Goal: Task Accomplishment & Management: Complete application form

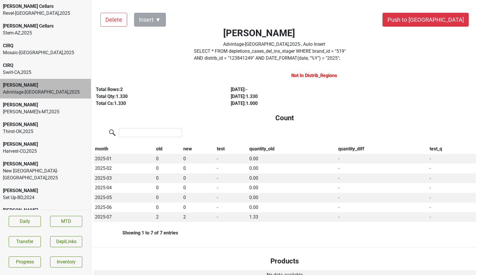
scroll to position [36, 0]
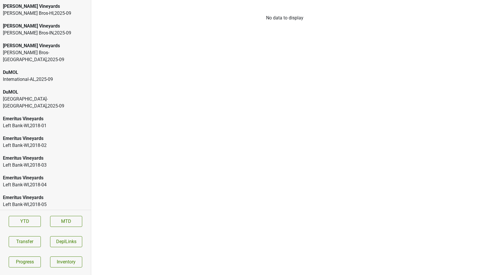
click at [20, 11] on div "Johnson Bros-HI , 2025 - 09" at bounding box center [45, 13] width 85 height 7
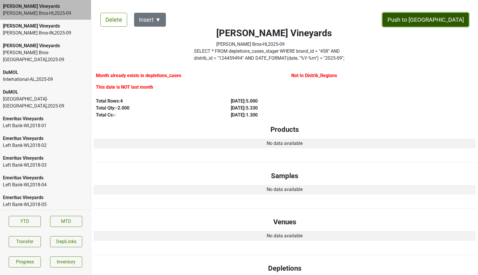
click at [448, 21] on button "Push to [GEOGRAPHIC_DATA]" at bounding box center [425, 20] width 86 height 14
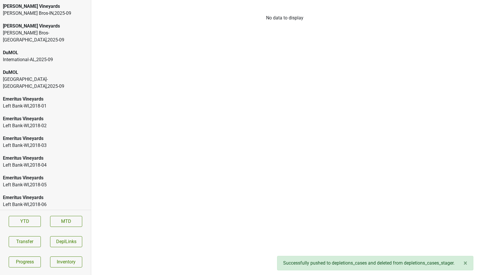
click at [47, 13] on div "Johnson Bros-IN , 2025 - 09" at bounding box center [45, 13] width 85 height 7
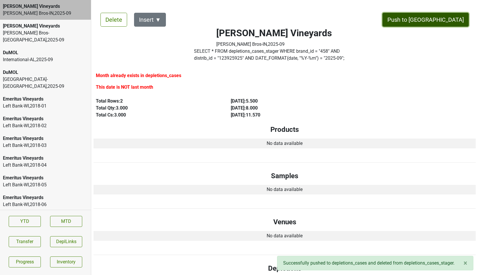
click at [459, 25] on button "Push to DC" at bounding box center [425, 20] width 86 height 14
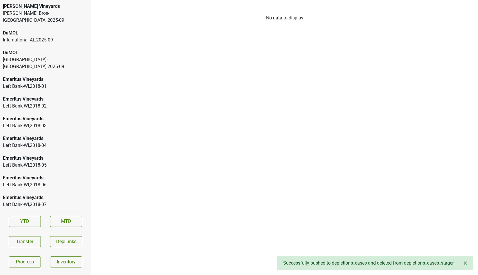
click at [66, 7] on div "Buehler Vineyards" at bounding box center [45, 6] width 85 height 7
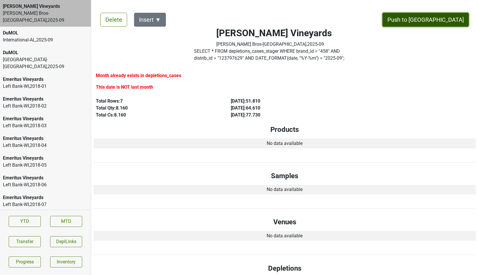
click at [441, 17] on button "Push to DC" at bounding box center [425, 20] width 86 height 14
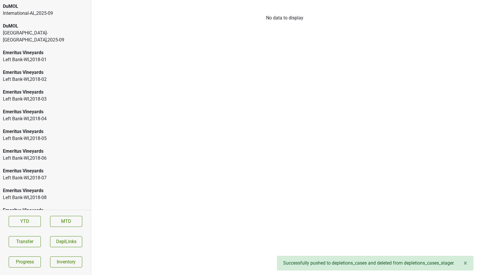
click at [65, 12] on div "International-AL , 2025 - 09" at bounding box center [45, 13] width 85 height 7
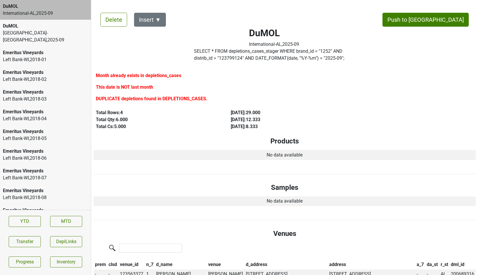
click at [290, 60] on label "SELECT * FROM depletions_cases_stager WHERE brand_id = " 1252 " AND distrib_id …" at bounding box center [274, 55] width 160 height 14
click at [16, 242] on button "Transfer" at bounding box center [25, 241] width 32 height 11
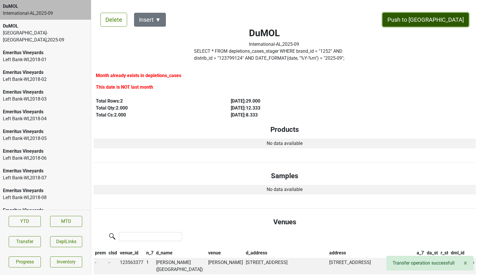
click at [451, 16] on button "Push to DC" at bounding box center [425, 20] width 86 height 14
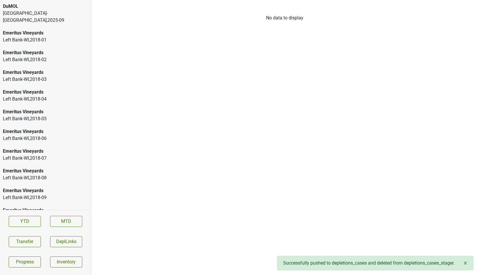
click at [54, 17] on div "DuMOL Monterey-CA , 2025 - 09" at bounding box center [45, 13] width 91 height 27
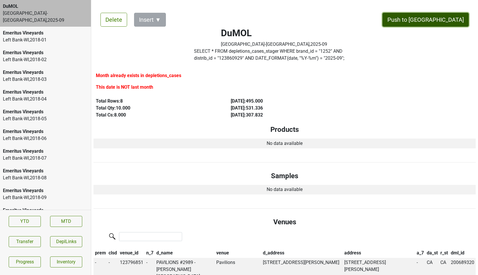
click at [450, 17] on button "Push to DC" at bounding box center [425, 20] width 86 height 14
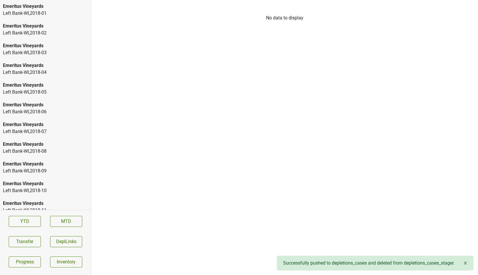
scroll to position [893, 0]
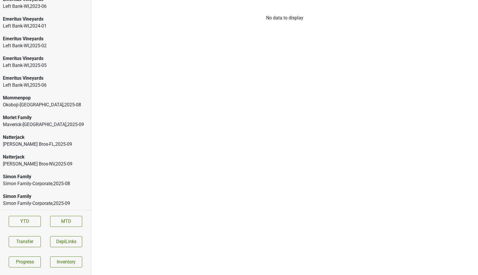
click at [41, 157] on div "Natterjack" at bounding box center [45, 156] width 85 height 7
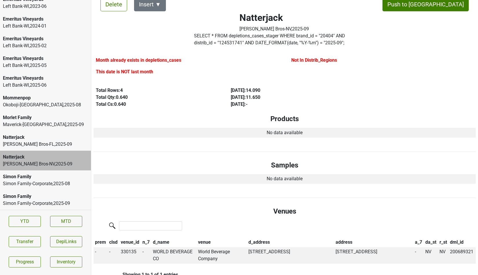
scroll to position [0, 0]
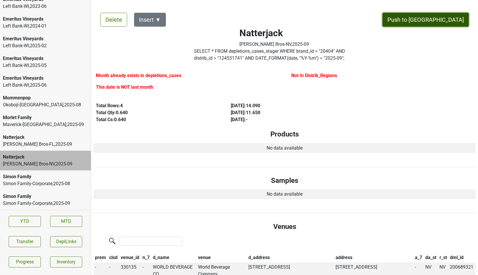
click at [460, 18] on button "Push to DC" at bounding box center [425, 20] width 86 height 14
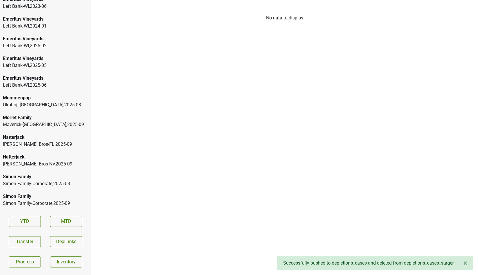
scroll to position [873, 0]
click at [49, 160] on div "Johnson Bros-FL , 2025 - 09" at bounding box center [45, 163] width 85 height 7
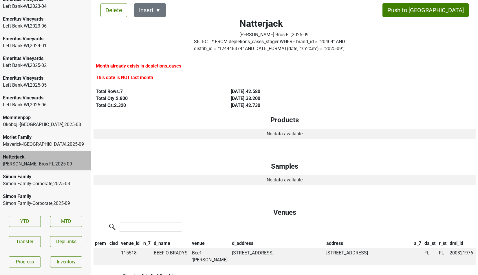
scroll to position [0, 0]
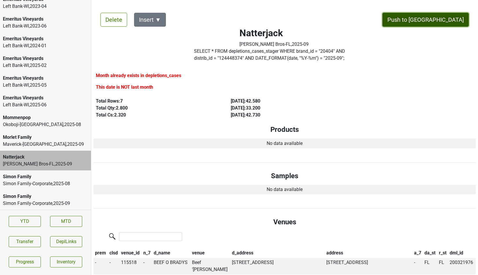
click at [447, 17] on button "Push to DC" at bounding box center [425, 20] width 86 height 14
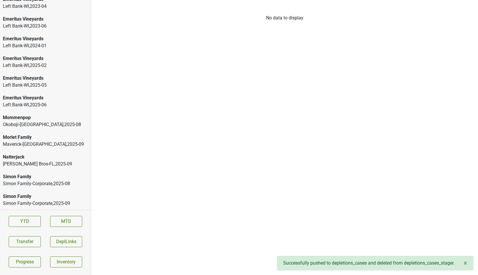
scroll to position [854, 0]
click at [65, 155] on div "Morlet Family" at bounding box center [45, 156] width 85 height 7
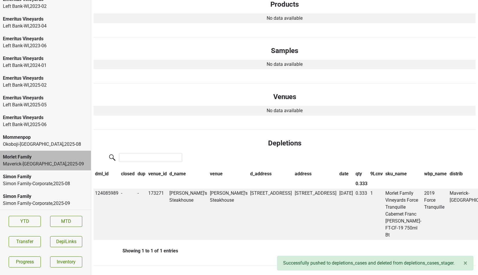
scroll to position [0, 0]
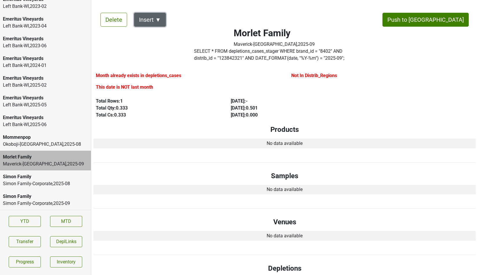
click at [157, 17] on button "Insert ▼" at bounding box center [150, 20] width 32 height 14
click at [155, 34] on div "Auto Insert" at bounding box center [160, 35] width 52 height 15
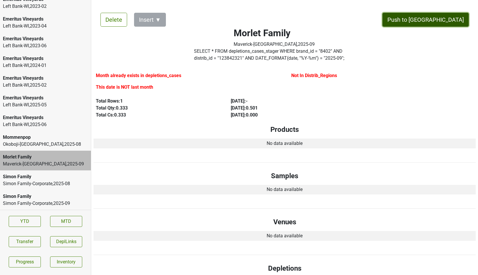
click at [439, 19] on button "Push to DC" at bounding box center [425, 20] width 86 height 14
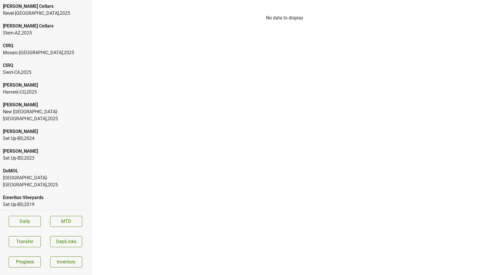
click at [36, 49] on div "CIRQ" at bounding box center [45, 45] width 85 height 7
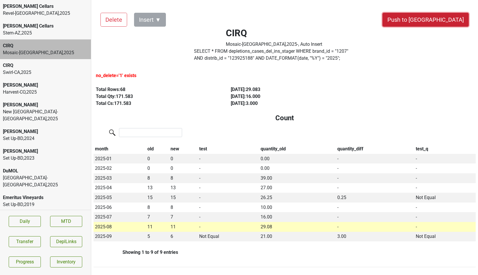
click at [437, 16] on button "Push to DC" at bounding box center [425, 20] width 86 height 14
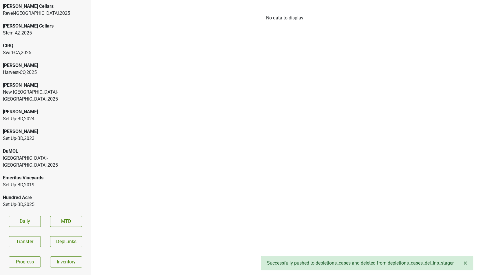
click at [48, 53] on div "Swirl-CA , 2025" at bounding box center [45, 52] width 85 height 7
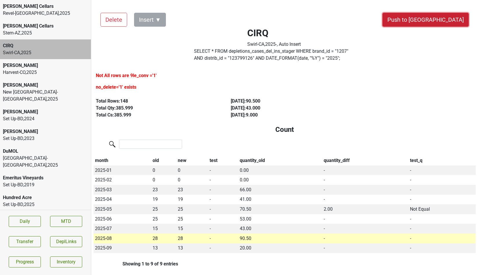
click at [449, 19] on button "Push to DC" at bounding box center [425, 20] width 86 height 14
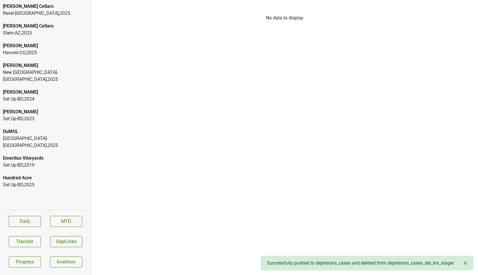
click at [54, 135] on div "Great Lakes-MI , 2025" at bounding box center [45, 142] width 85 height 14
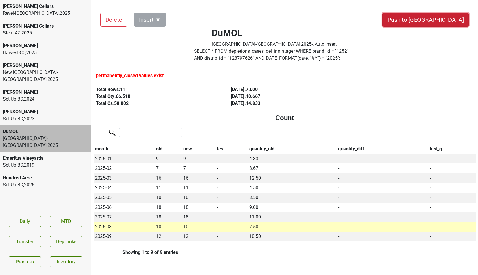
click at [440, 21] on button "Push to DC" at bounding box center [425, 20] width 86 height 14
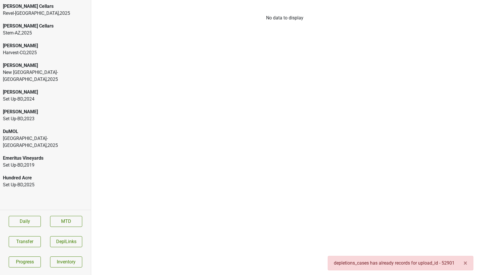
click at [44, 128] on div "DuMOL" at bounding box center [45, 131] width 85 height 7
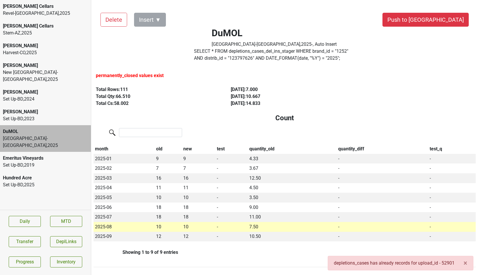
click at [191, 120] on h4 "Count" at bounding box center [284, 118] width 373 height 8
click at [213, 54] on label "SELECT * FROM depletions_cases_del_ins_stager WHERE brand_id = " 1252 " AND dis…" at bounding box center [274, 55] width 160 height 14
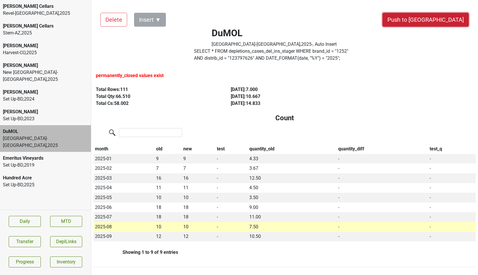
click at [446, 16] on button "Push to DC" at bounding box center [425, 20] width 86 height 14
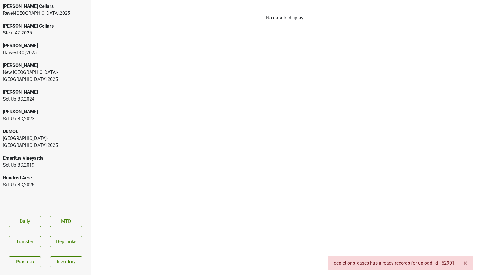
click at [42, 135] on div "Great Lakes-MI , 2025" at bounding box center [45, 142] width 85 height 14
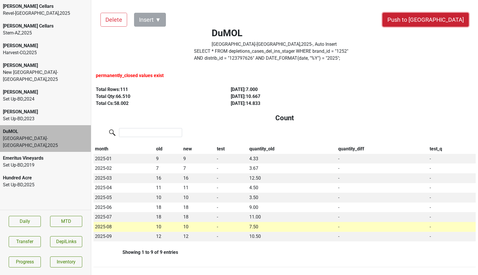
click at [435, 21] on button "Push to DC" at bounding box center [425, 20] width 86 height 14
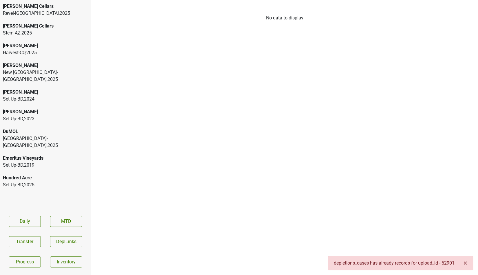
click at [60, 128] on div "DuMOL" at bounding box center [45, 131] width 85 height 7
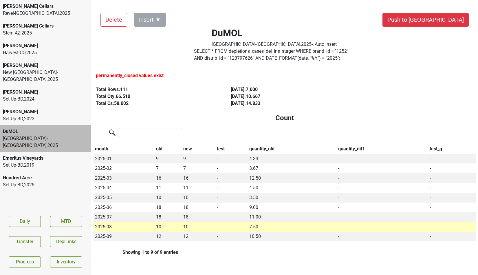
click at [230, 54] on label "SELECT * FROM depletions_cases_del_ins_stager WHERE brand_id = " 1252 " AND dis…" at bounding box center [274, 55] width 160 height 14
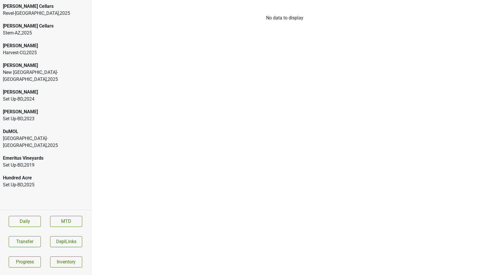
click at [59, 128] on div "DuMOL" at bounding box center [45, 131] width 85 height 7
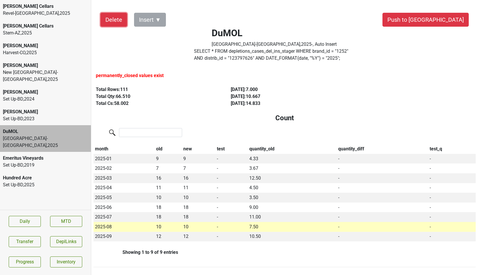
click at [107, 20] on button "Delete" at bounding box center [113, 20] width 27 height 14
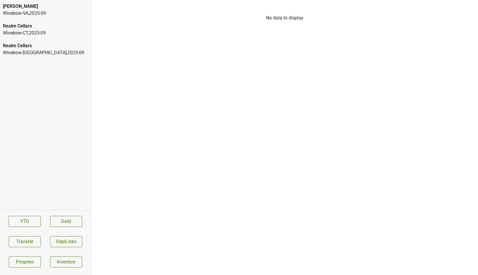
click at [41, 30] on div "Winebow-CT , 2025 - 09" at bounding box center [45, 33] width 85 height 7
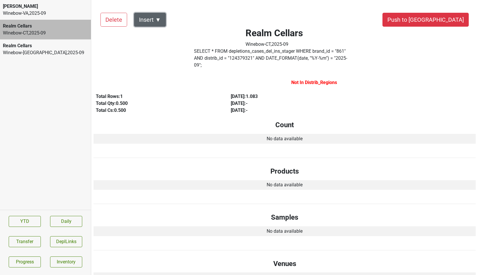
click at [154, 20] on button "Insert ▼" at bounding box center [150, 20] width 32 height 14
click at [152, 35] on div "Auto Insert" at bounding box center [160, 35] width 52 height 15
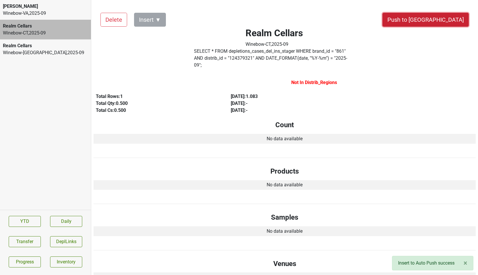
click at [441, 17] on button "Push to DC" at bounding box center [425, 20] width 86 height 14
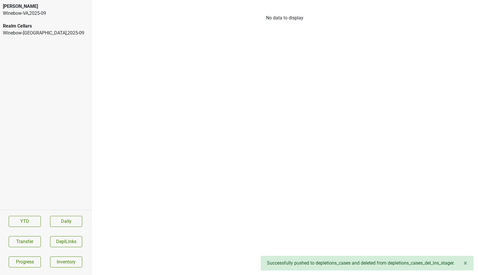
click at [49, 26] on div "Realm Cellars" at bounding box center [45, 26] width 85 height 7
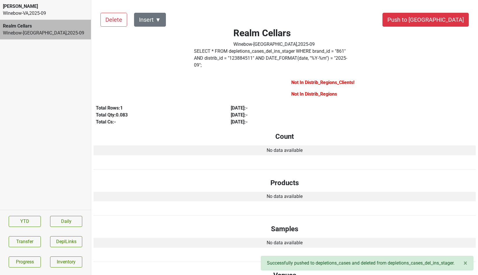
click at [48, 16] on div "Winebow-VA , 2025 - 09" at bounding box center [45, 13] width 85 height 7
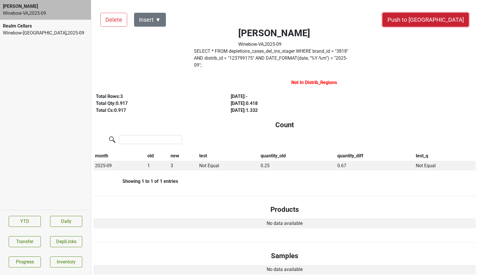
click at [442, 21] on button "Push to DC" at bounding box center [425, 20] width 86 height 14
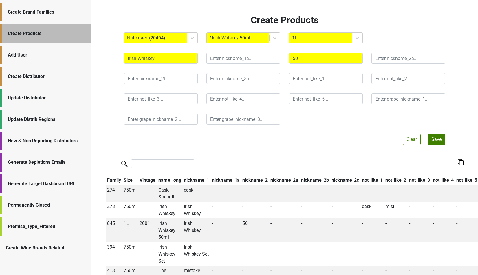
click at [50, 58] on div "Add User" at bounding box center [45, 55] width 91 height 19
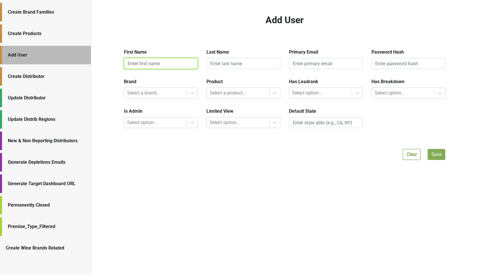
click at [138, 67] on input "text" at bounding box center [161, 63] width 74 height 11
paste input "[PERSON_NAME]"
drag, startPoint x: 143, startPoint y: 65, endPoint x: 177, endPoint y: 65, distance: 33.9
click at [177, 65] on input "[PERSON_NAME]" at bounding box center [161, 63] width 74 height 11
type input "Oliver"
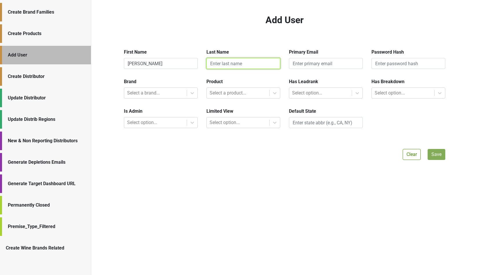
click at [226, 64] on input "text" at bounding box center [243, 63] width 74 height 11
paste input "MacKinnon"
type input "MacKinnon"
click at [320, 63] on input "email" at bounding box center [326, 63] width 74 height 11
paste input "oliver@highlandimportsct.com"
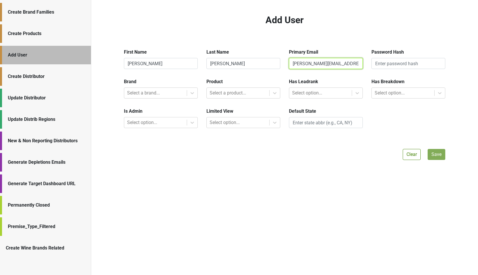
type input "oliver@highlandimportsct.com"
click at [379, 64] on input "text" at bounding box center [408, 63] width 74 height 11
type input "x"
click at [158, 92] on div at bounding box center [155, 93] width 57 height 8
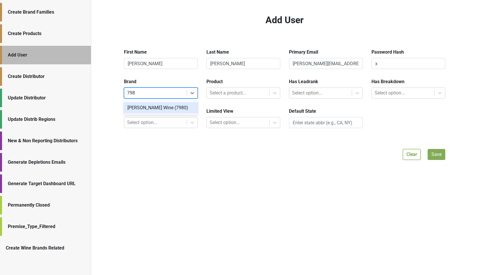
type input "7980"
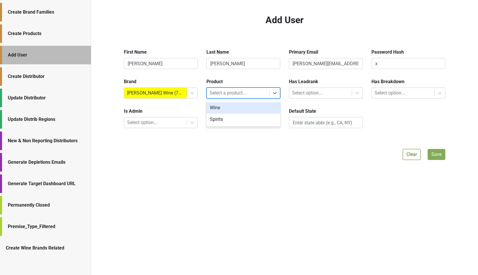
click at [223, 96] on div at bounding box center [238, 93] width 57 height 8
click at [220, 107] on div "Wine" at bounding box center [243, 108] width 74 height 12
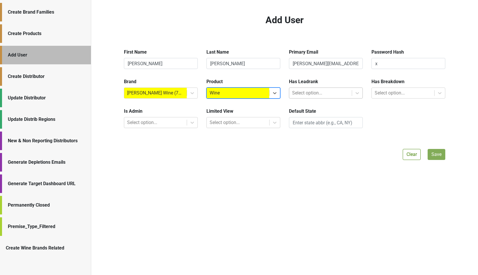
click at [345, 94] on div at bounding box center [320, 93] width 57 height 8
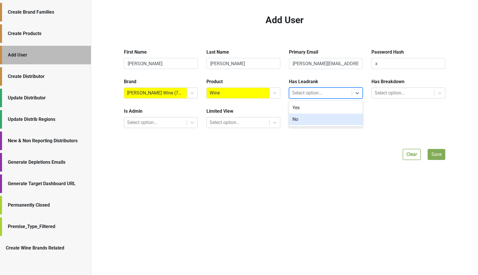
click at [325, 120] on div "No" at bounding box center [326, 119] width 74 height 12
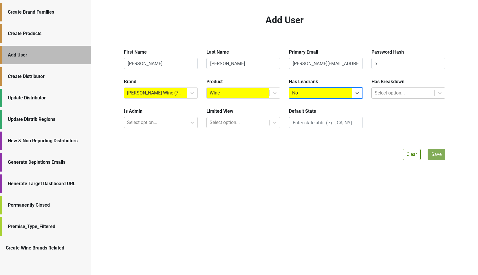
click at [376, 95] on div at bounding box center [403, 93] width 57 height 8
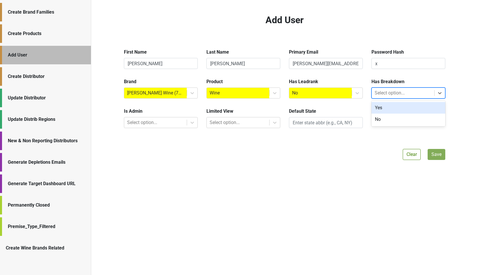
click at [376, 105] on div "Yes" at bounding box center [408, 108] width 74 height 12
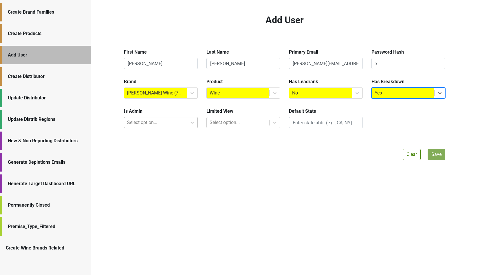
click at [178, 124] on div at bounding box center [155, 122] width 57 height 8
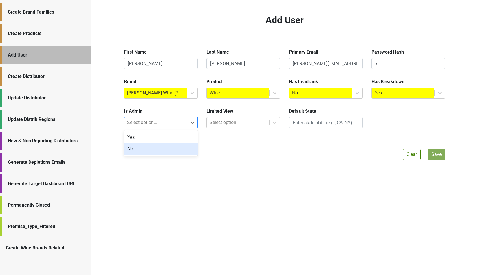
click at [161, 148] on div "No" at bounding box center [161, 149] width 74 height 12
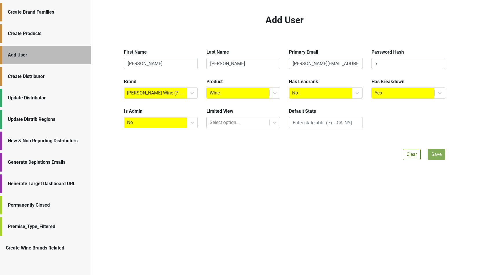
click at [220, 129] on div "Limited View Select option..." at bounding box center [243, 120] width 83 height 25
click at [223, 122] on div at bounding box center [238, 122] width 57 height 8
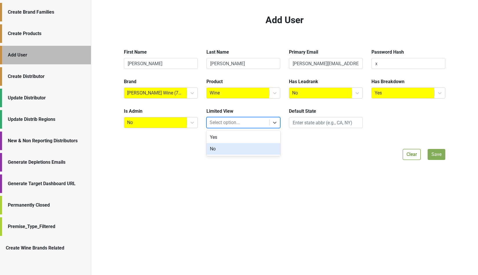
click at [217, 149] on div "No" at bounding box center [243, 149] width 74 height 12
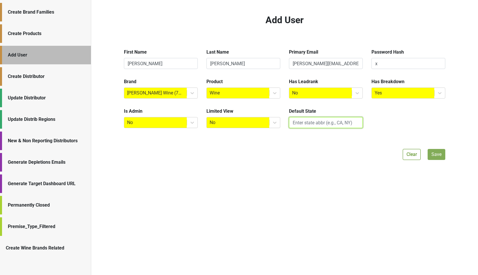
click at [303, 124] on input "text" at bounding box center [326, 122] width 74 height 11
type input "C"
type input "CT"
click at [433, 156] on button "Save" at bounding box center [437, 154] width 18 height 11
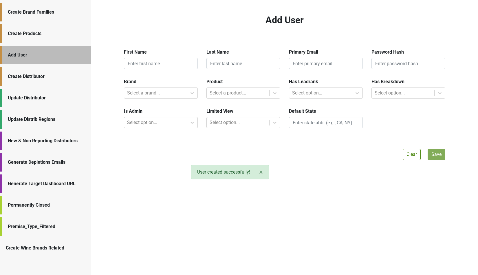
click at [136, 53] on b "First Name" at bounding box center [135, 52] width 23 height 6
click at [129, 62] on input "text" at bounding box center [161, 63] width 74 height 11
type input "Liz"
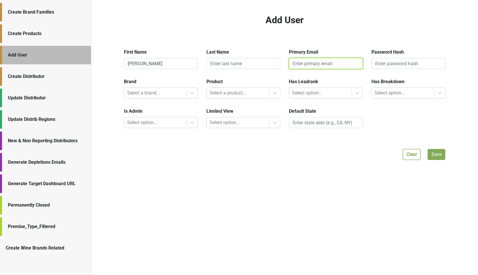
click at [304, 64] on input "email" at bounding box center [326, 63] width 74 height 11
paste input "liz@highlandimportsct.com"
type input "liz@highlandimportsct.com"
click at [375, 62] on input "text" at bounding box center [408, 63] width 74 height 11
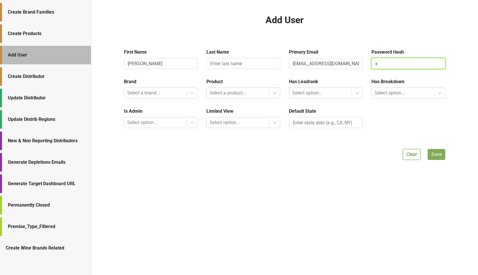
type input "x"
click at [219, 64] on input "text" at bounding box center [243, 63] width 74 height 11
paste input "Haak"
type input "Haak"
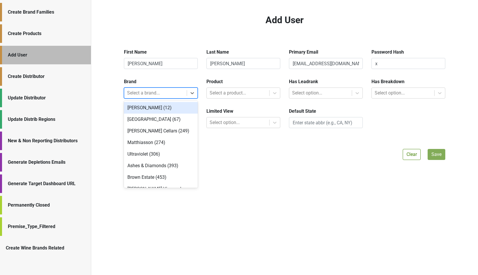
click at [157, 93] on div at bounding box center [155, 93] width 57 height 8
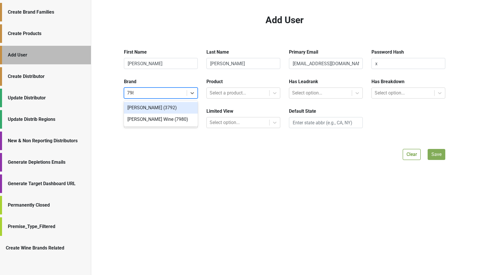
type input "7980"
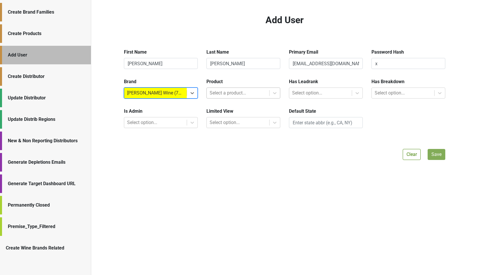
click at [216, 97] on div at bounding box center [238, 93] width 57 height 8
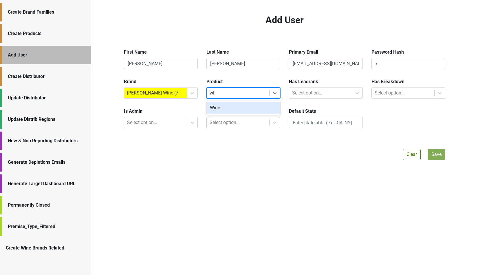
type input "wine"
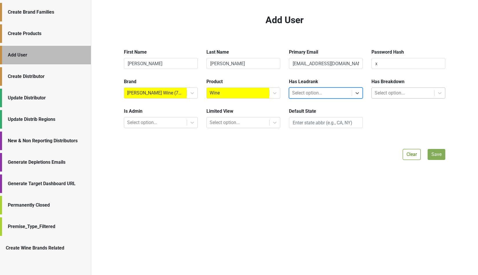
click at [393, 94] on div at bounding box center [403, 93] width 57 height 8
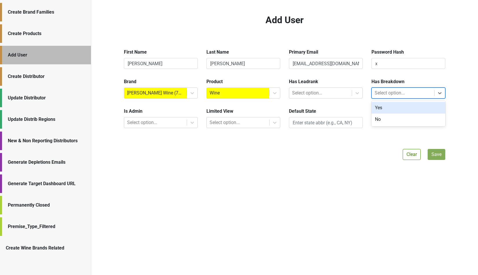
click at [391, 102] on div "Yes" at bounding box center [408, 108] width 74 height 12
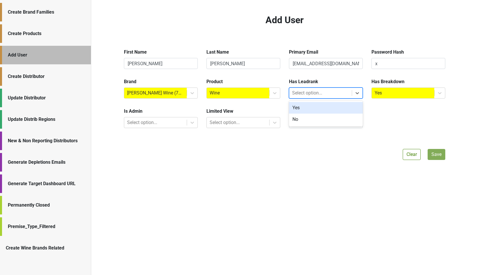
click at [342, 93] on div at bounding box center [320, 93] width 57 height 8
click at [331, 114] on div "No" at bounding box center [326, 119] width 74 height 12
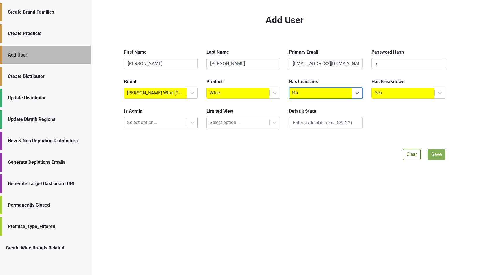
click at [164, 121] on div at bounding box center [155, 122] width 57 height 8
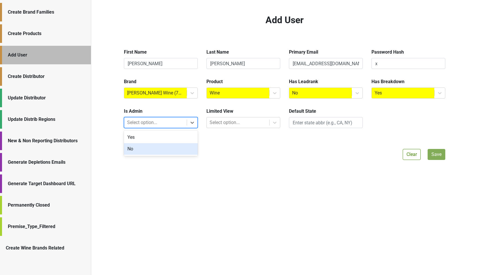
click at [155, 144] on div "No" at bounding box center [161, 149] width 74 height 12
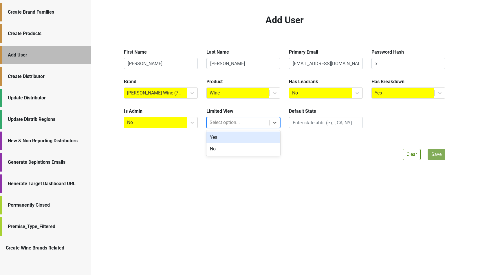
click at [233, 123] on div at bounding box center [238, 122] width 57 height 8
click at [227, 148] on div "No" at bounding box center [243, 149] width 74 height 12
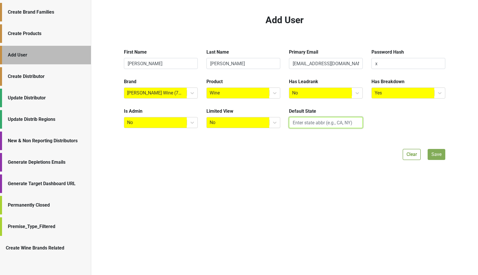
click at [308, 122] on input "text" at bounding box center [326, 122] width 74 height 11
type input "CT"
click at [434, 154] on button "Save" at bounding box center [437, 154] width 18 height 11
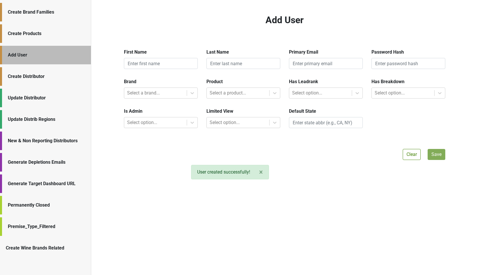
click at [36, 165] on div "Generate Depletions Emails" at bounding box center [46, 162] width 77 height 7
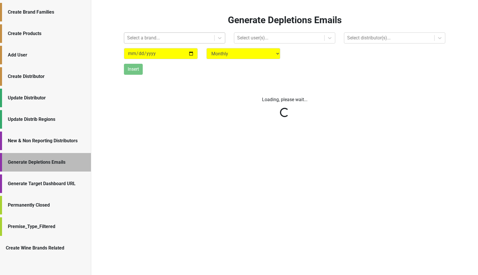
click at [131, 36] on div at bounding box center [169, 38] width 84 height 8
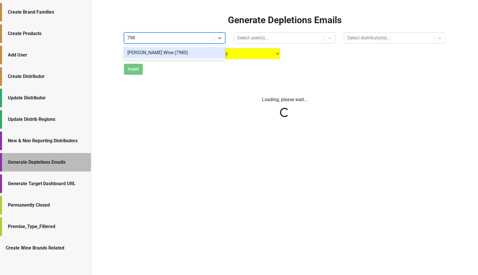
type input "7980"
click at [143, 57] on div "Mary Taylor Wine (7980)" at bounding box center [174, 53] width 101 height 12
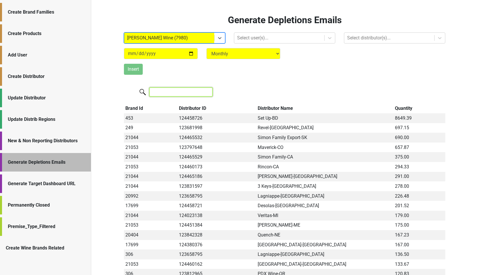
click at [198, 93] on input "search" at bounding box center [180, 91] width 63 height 9
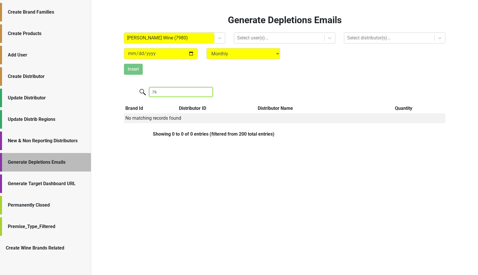
type input "7"
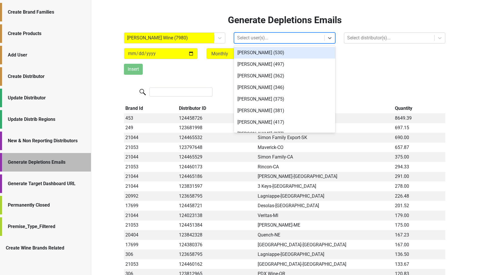
click at [254, 39] on div at bounding box center [279, 38] width 84 height 8
click at [253, 52] on div "Oliver MacKinnon (530)" at bounding box center [284, 53] width 101 height 12
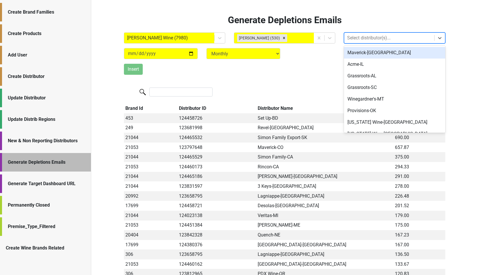
click at [354, 37] on div at bounding box center [389, 38] width 84 height 8
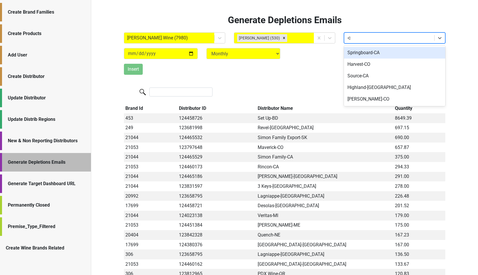
type input "-ct"
click at [363, 52] on div "Highland-CT" at bounding box center [394, 53] width 101 height 12
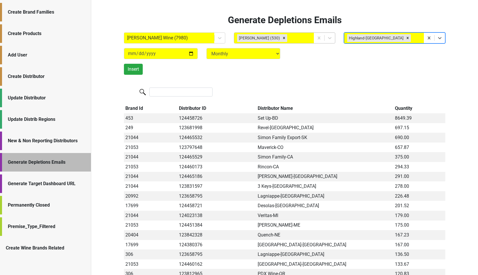
click at [304, 35] on div at bounding box center [299, 38] width 23 height 8
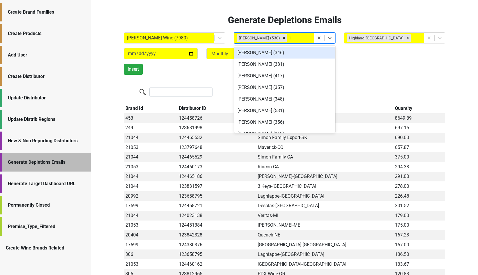
type input "liz"
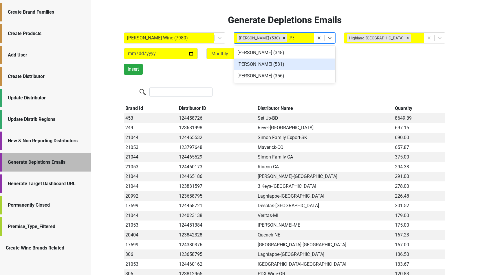
click at [272, 63] on div "Liz Haak (531)" at bounding box center [284, 64] width 101 height 12
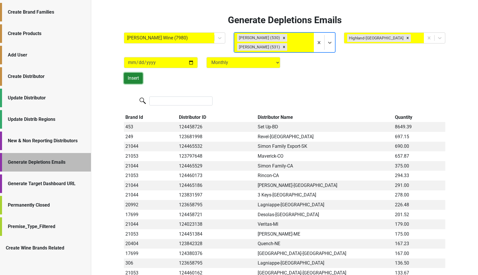
click at [132, 79] on button "Insert" at bounding box center [133, 78] width 19 height 11
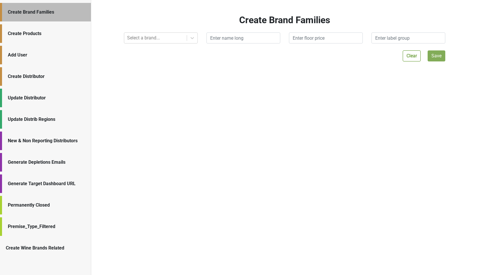
click at [42, 167] on div "Generate Depletions Emails" at bounding box center [45, 162] width 91 height 19
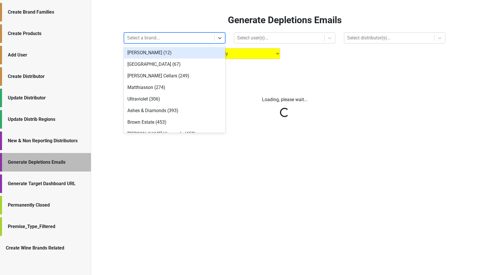
click at [140, 41] on div at bounding box center [169, 38] width 84 height 8
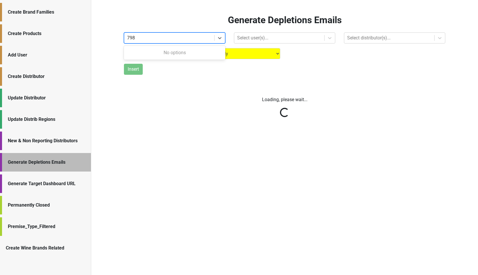
type input "7980"
click at [148, 54] on div "[PERSON_NAME] Wine (7980)" at bounding box center [174, 53] width 101 height 12
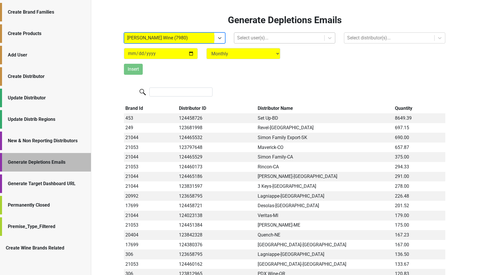
click at [255, 40] on div at bounding box center [279, 38] width 84 height 8
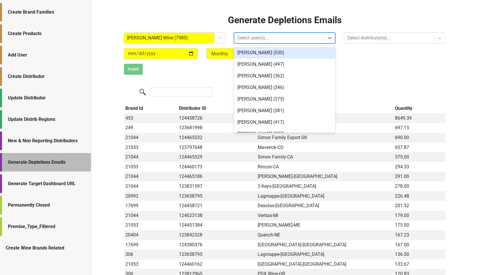
click at [257, 51] on div "[PERSON_NAME] (530)" at bounding box center [284, 53] width 101 height 12
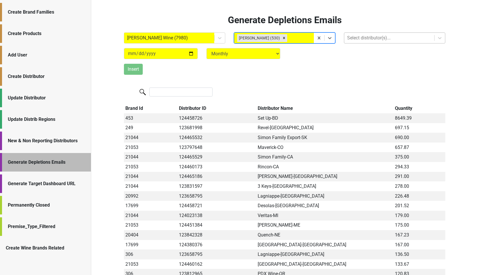
click at [353, 35] on div at bounding box center [389, 38] width 84 height 8
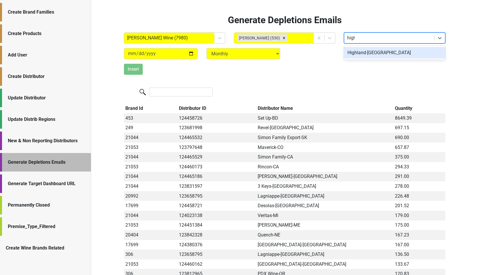
type input "highl"
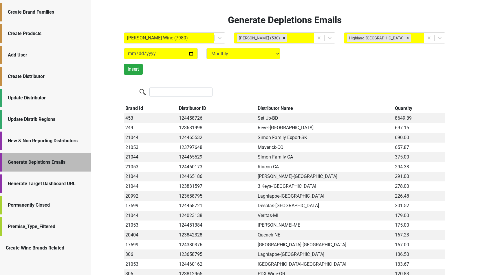
click at [118, 71] on div "Generate Depletions Emails [PERSON_NAME] Wine (7980) [PERSON_NAME] (530) Highla…" at bounding box center [284, 137] width 387 height 275
click at [126, 71] on button "Insert" at bounding box center [133, 69] width 19 height 11
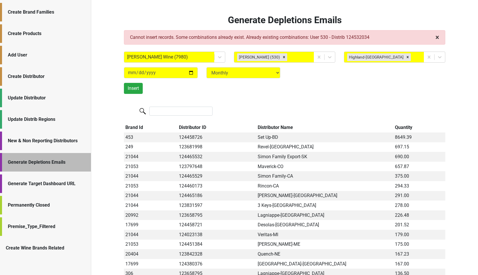
click at [437, 38] on span "×" at bounding box center [437, 37] width 4 height 8
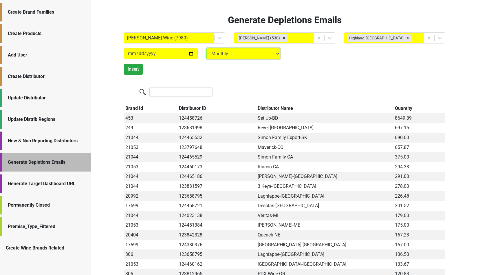
click at [214, 54] on select "Monthly Quarterly" at bounding box center [243, 53] width 74 height 11
click at [207, 38] on div at bounding box center [169, 38] width 84 height 8
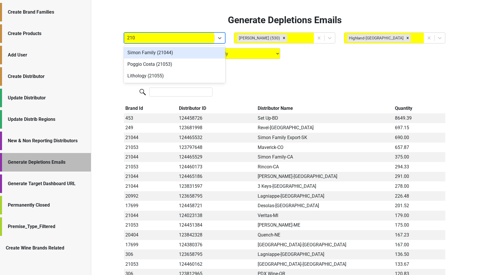
type input "2105"
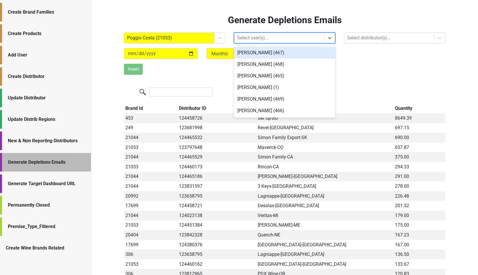
click at [294, 41] on div at bounding box center [279, 38] width 84 height 8
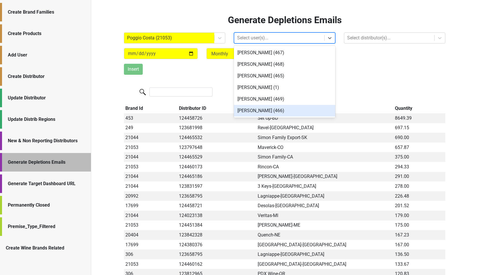
click at [263, 108] on div "[PERSON_NAME] (466)" at bounding box center [284, 111] width 101 height 12
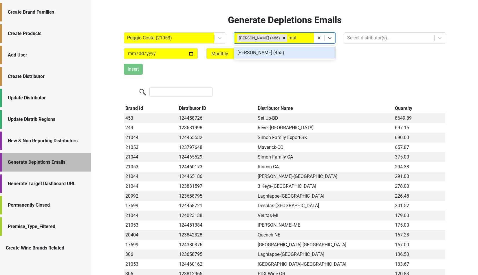
type input "matt"
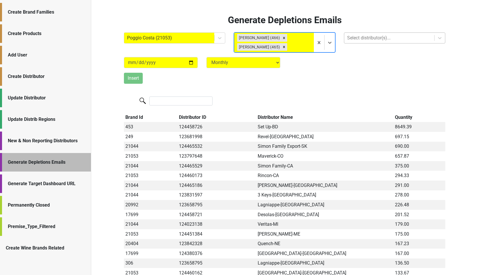
click at [356, 39] on div at bounding box center [389, 38] width 84 height 8
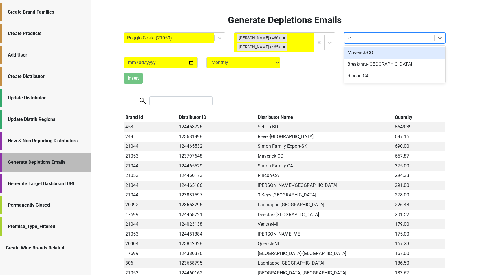
type input "-co"
click at [373, 54] on div "Maverick-CO" at bounding box center [394, 53] width 101 height 12
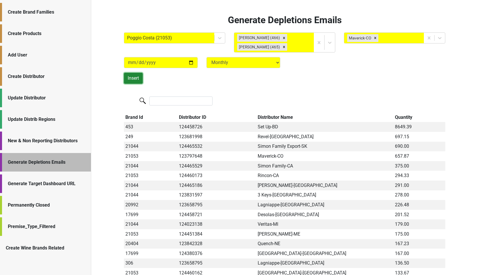
click at [133, 79] on button "Insert" at bounding box center [133, 78] width 19 height 11
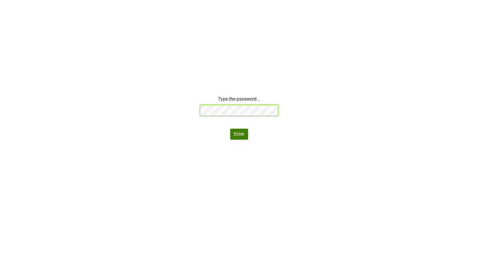
click at [208, 116] on div "Type the password... Enter" at bounding box center [239, 118] width 78 height 44
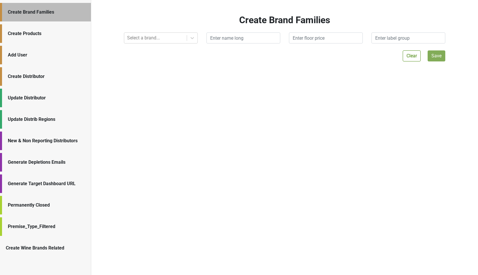
click at [45, 146] on div "New & Non Reporting Distributors" at bounding box center [45, 140] width 91 height 19
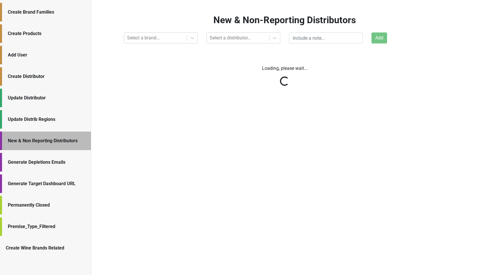
click at [45, 158] on div "Generate Depletions Emails" at bounding box center [45, 162] width 91 height 19
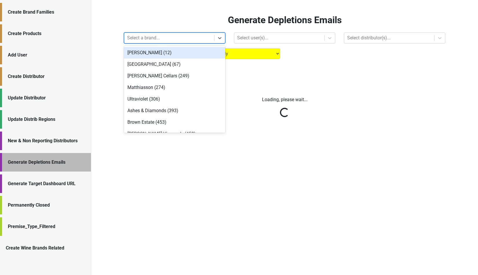
click at [140, 41] on div at bounding box center [169, 38] width 84 height 8
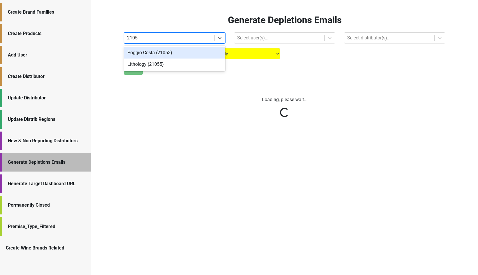
type input "21053"
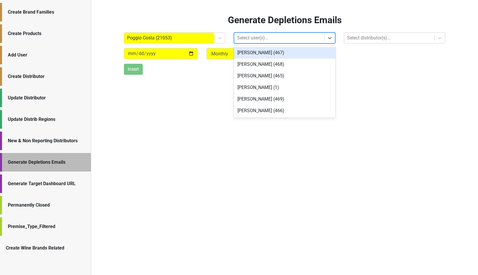
click at [265, 36] on div at bounding box center [279, 38] width 84 height 8
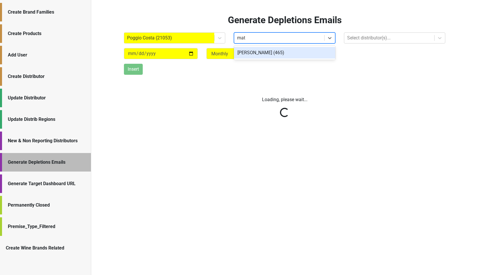
type input "matt"
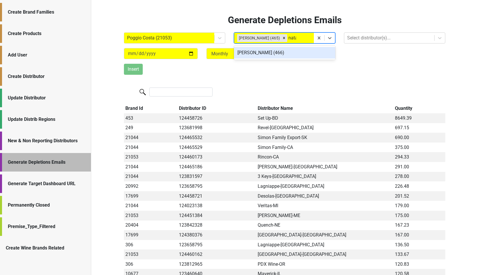
type input "[DATE]"
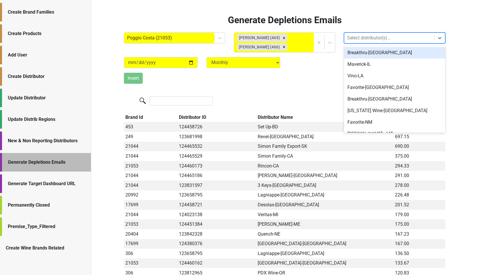
click at [367, 39] on div at bounding box center [389, 38] width 84 height 8
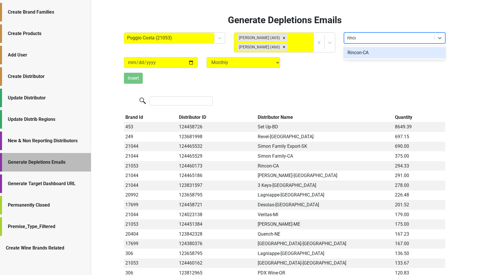
type input "rincon"
click at [380, 53] on div "Rincon-CA" at bounding box center [394, 53] width 101 height 12
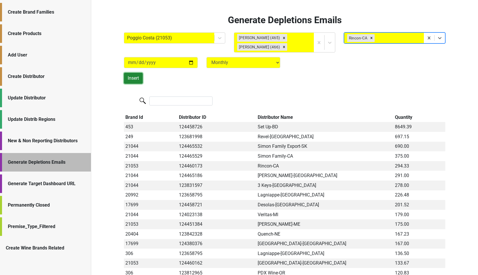
click at [134, 80] on button "Insert" at bounding box center [133, 78] width 19 height 11
